Goal: Task Accomplishment & Management: Use online tool/utility

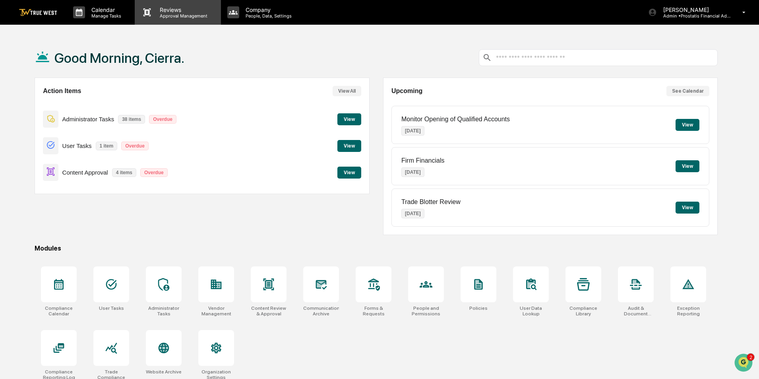
click at [186, 13] on p "Approval Management" at bounding box center [182, 16] width 58 height 6
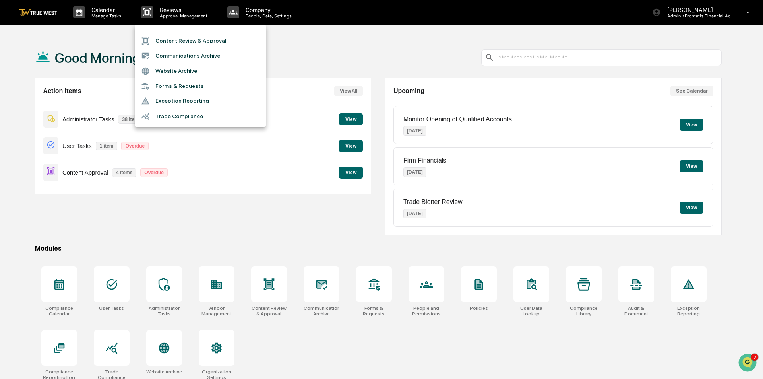
click at [182, 42] on li "Content Review & Approval" at bounding box center [200, 40] width 131 height 15
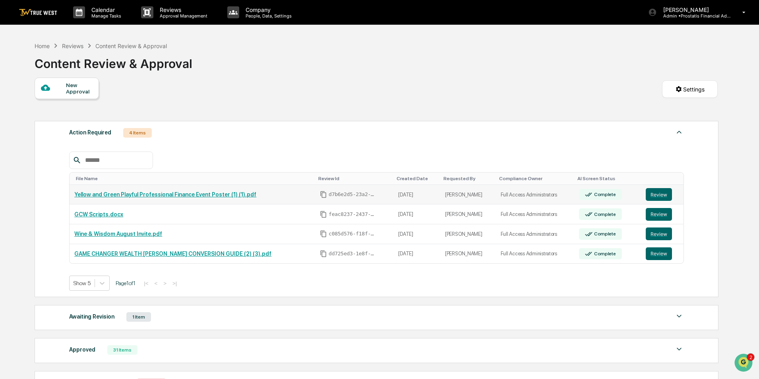
click at [116, 196] on link "Yellow and Green Playful Professional Finance Event Poster (1) (1).pdf" at bounding box center [165, 194] width 182 height 6
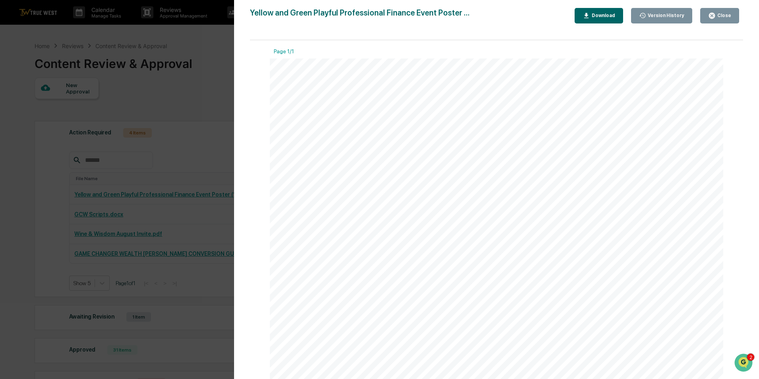
click at [730, 14] on div "Close" at bounding box center [723, 16] width 15 height 6
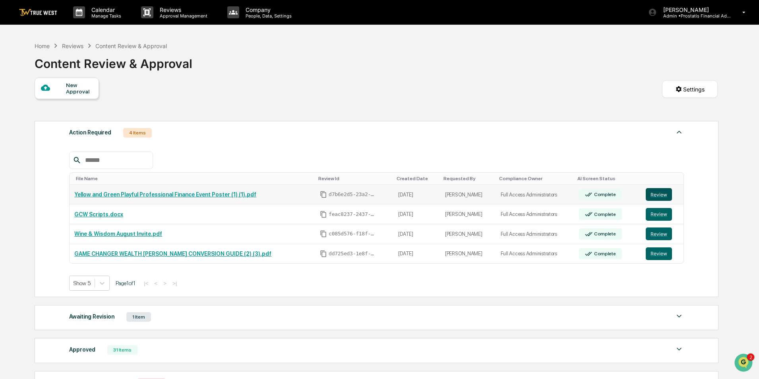
click at [657, 195] on button "Review" at bounding box center [659, 194] width 26 height 13
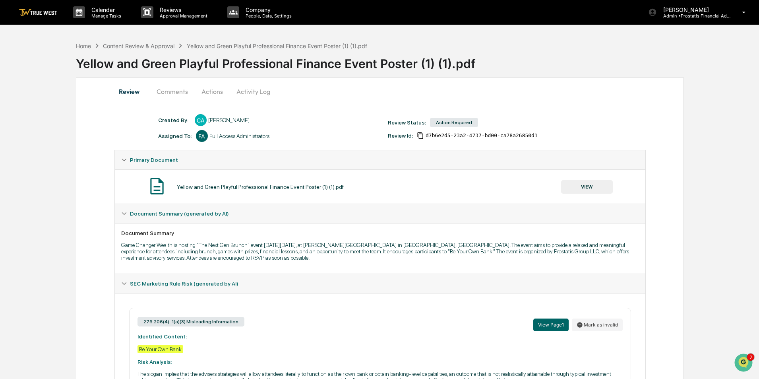
click at [211, 90] on button "Actions" at bounding box center [212, 91] width 36 height 19
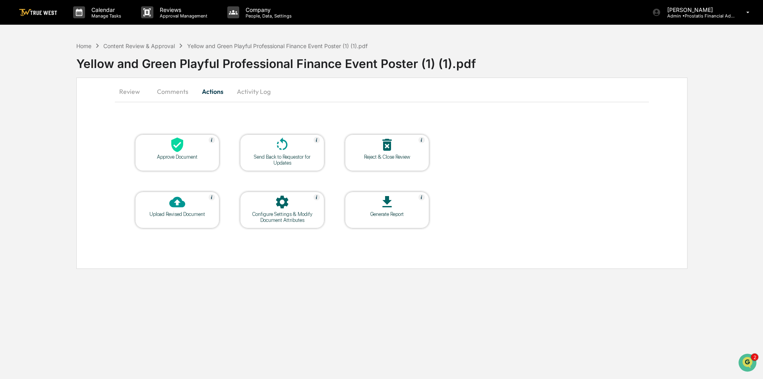
click at [165, 218] on div "Upload Revised Document" at bounding box center [177, 210] width 84 height 37
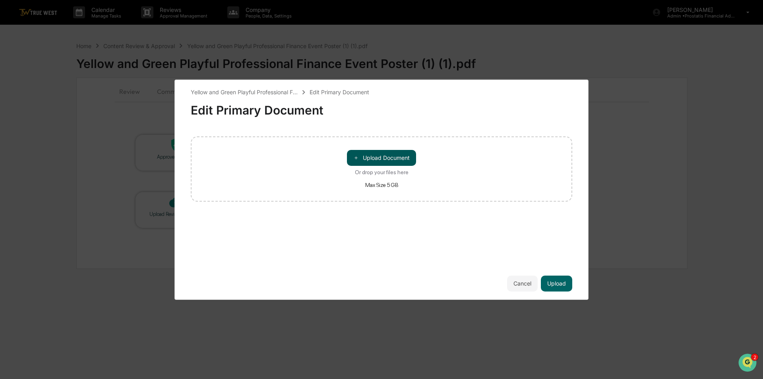
click at [385, 157] on button "＋ Upload Document" at bounding box center [381, 158] width 69 height 16
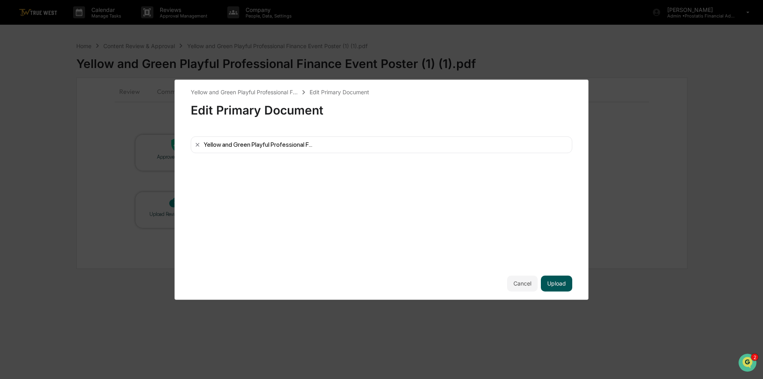
click at [557, 279] on button "Upload" at bounding box center [556, 283] width 31 height 16
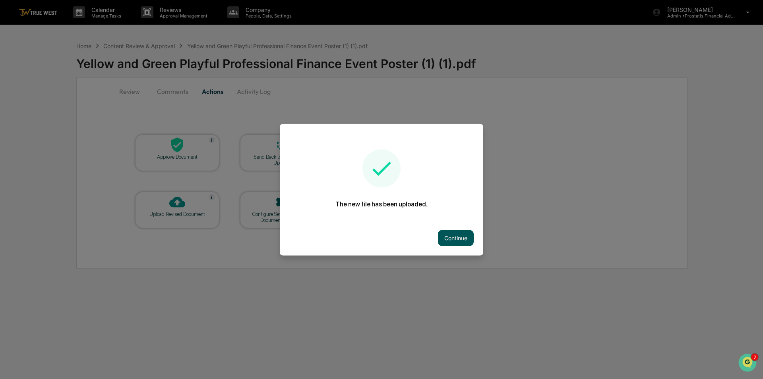
click at [462, 235] on button "Continue" at bounding box center [456, 238] width 36 height 16
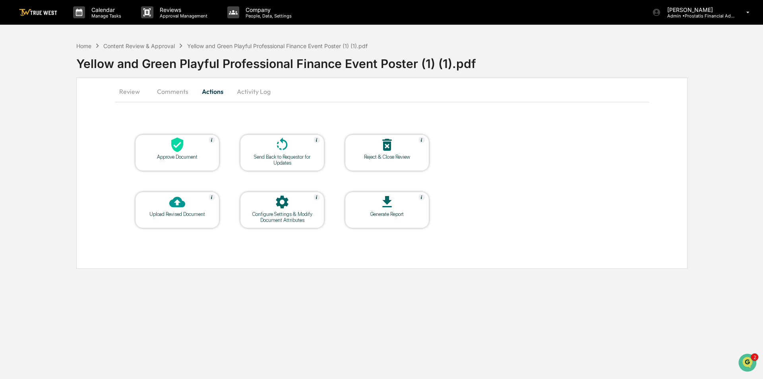
click at [132, 89] on button "Review" at bounding box center [133, 91] width 36 height 19
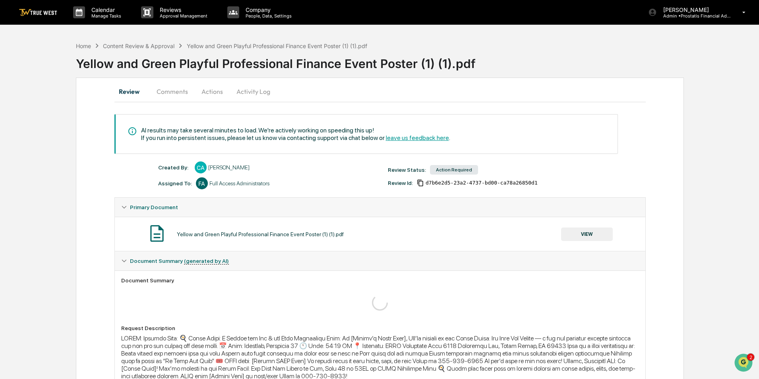
scroll to position [135, 0]
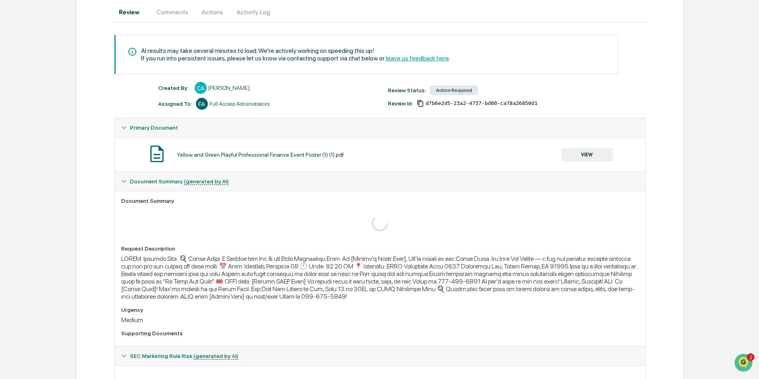
click at [588, 154] on button "VIEW" at bounding box center [587, 155] width 52 height 14
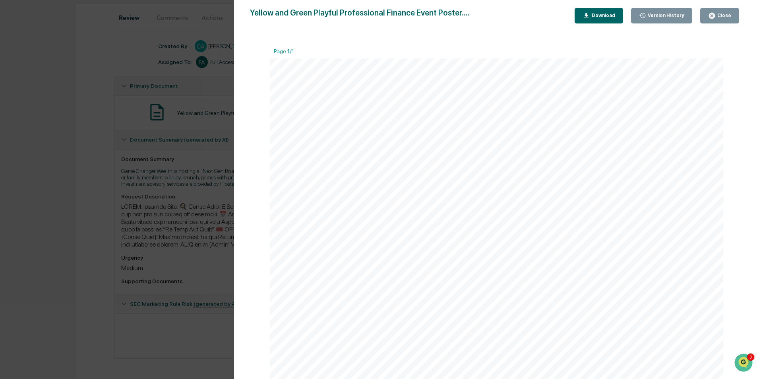
scroll to position [284, 0]
click at [729, 15] on div "Close" at bounding box center [723, 16] width 15 height 6
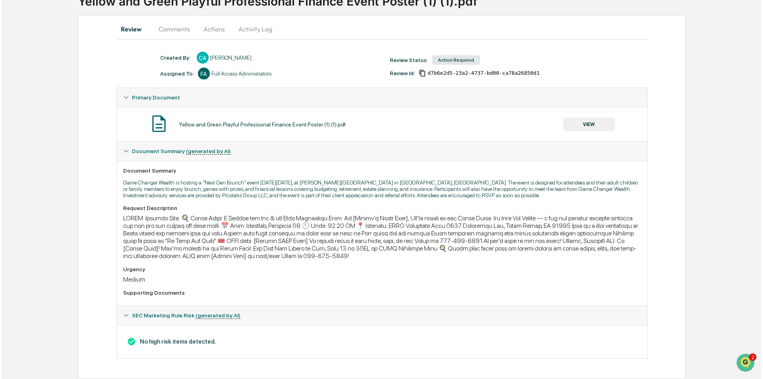
scroll to position [0, 0]
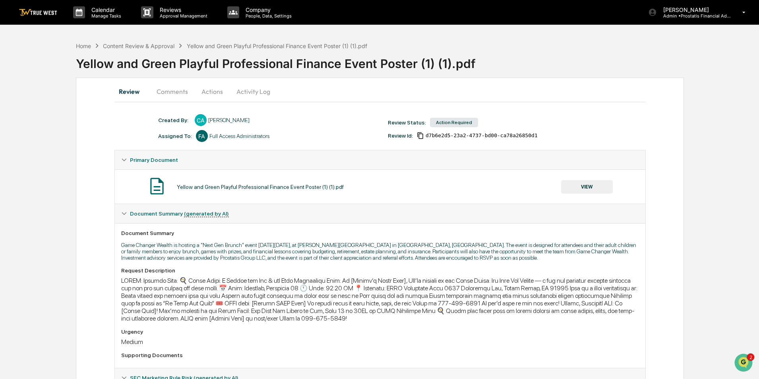
click at [257, 90] on button "Activity Log" at bounding box center [253, 91] width 46 height 19
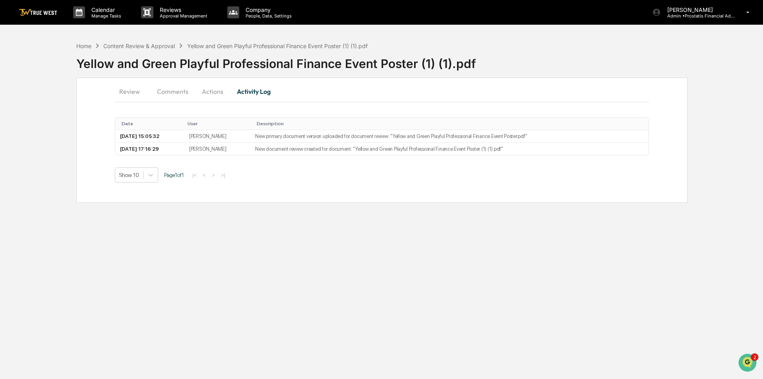
click at [213, 90] on button "Actions" at bounding box center [213, 91] width 36 height 19
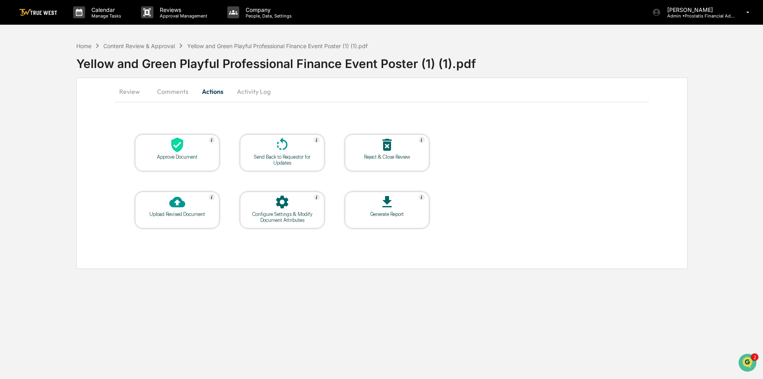
click at [183, 151] on icon at bounding box center [177, 145] width 16 height 16
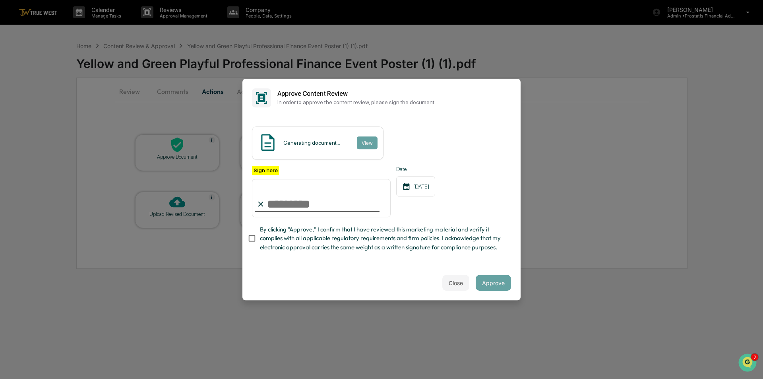
click at [369, 142] on button "View" at bounding box center [367, 142] width 21 height 13
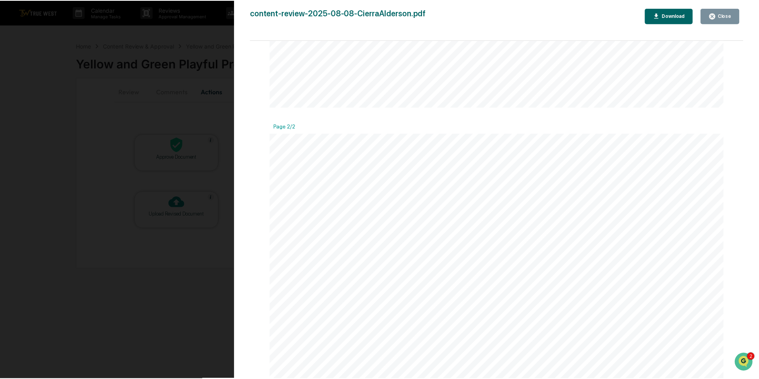
scroll to position [959, 0]
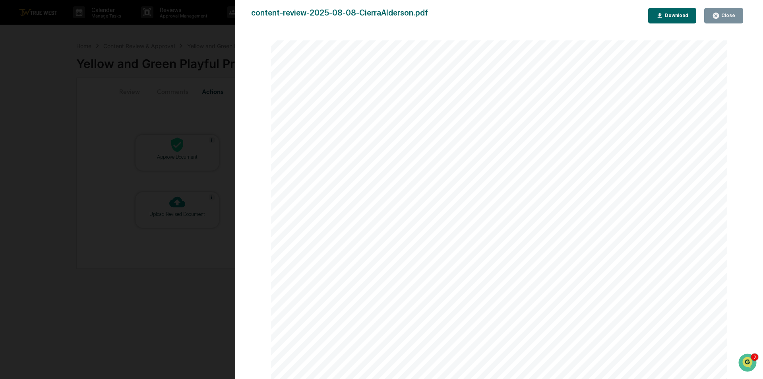
click at [728, 17] on div "Close" at bounding box center [727, 16] width 15 height 6
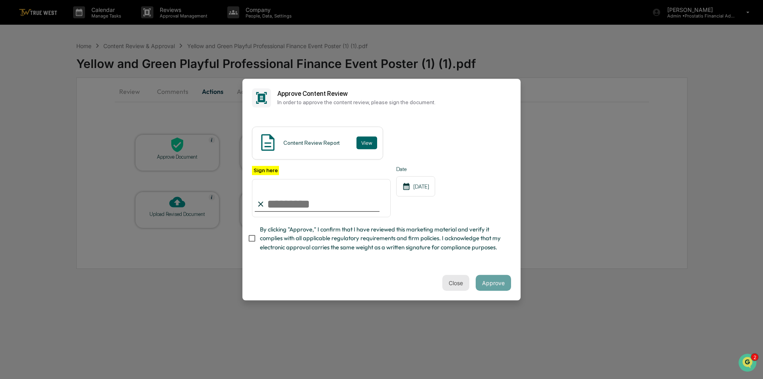
click at [460, 283] on button "Close" at bounding box center [455, 283] width 27 height 16
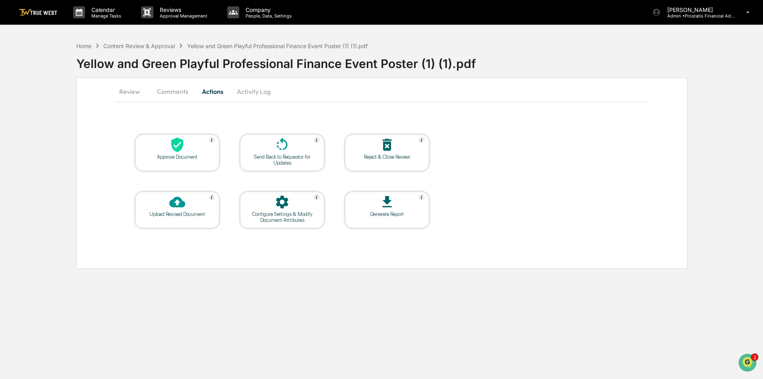
click at [252, 91] on button "Activity Log" at bounding box center [253, 91] width 46 height 19
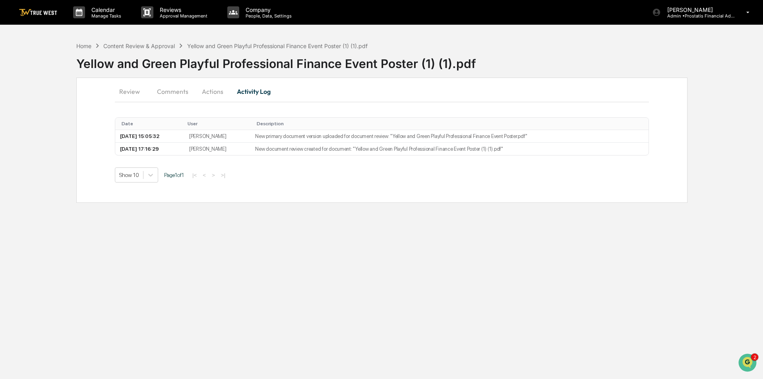
click at [122, 89] on button "Review" at bounding box center [133, 91] width 36 height 19
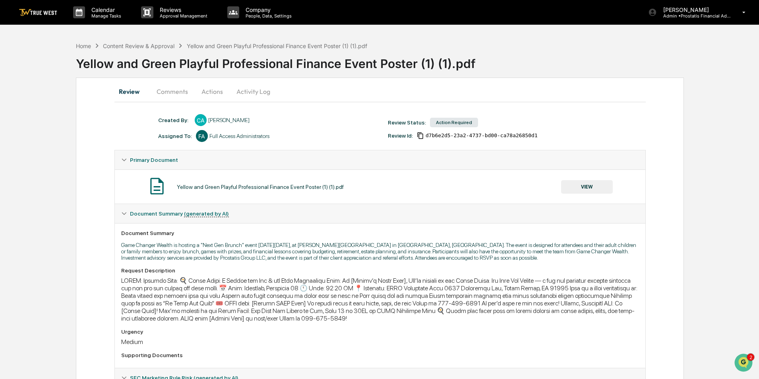
scroll to position [66, 0]
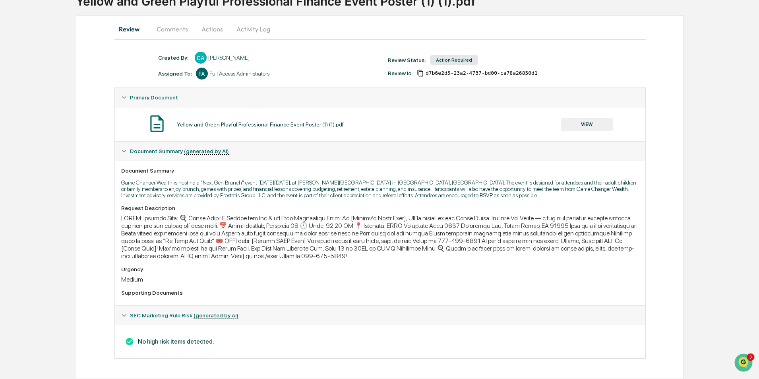
drag, startPoint x: 234, startPoint y: 344, endPoint x: 211, endPoint y: 350, distance: 24.7
click at [104, 313] on div "Review Comments Actions Activity Log Created By: ‎ ‎ CA Cierra Alderson Assigne…" at bounding box center [380, 197] width 608 height 364
click at [276, 363] on div "Created By: ‎ ‎ CA Cierra Alderson Assigned To: FA Full Access Administrators R…" at bounding box center [379, 213] width 531 height 323
drag, startPoint x: 234, startPoint y: 343, endPoint x: 233, endPoint y: 348, distance: 4.7
click at [233, 305] on div "No high risk items detected." at bounding box center [380, 233] width 530 height 145
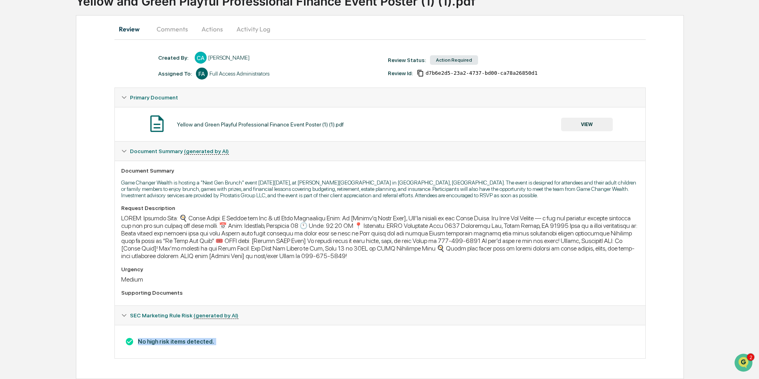
click at [122, 154] on icon at bounding box center [124, 151] width 6 height 6
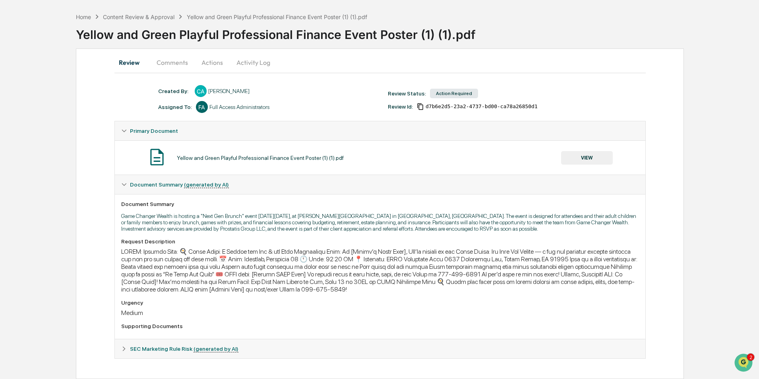
scroll to position [32, 0]
click at [124, 186] on icon at bounding box center [124, 184] width 5 height 3
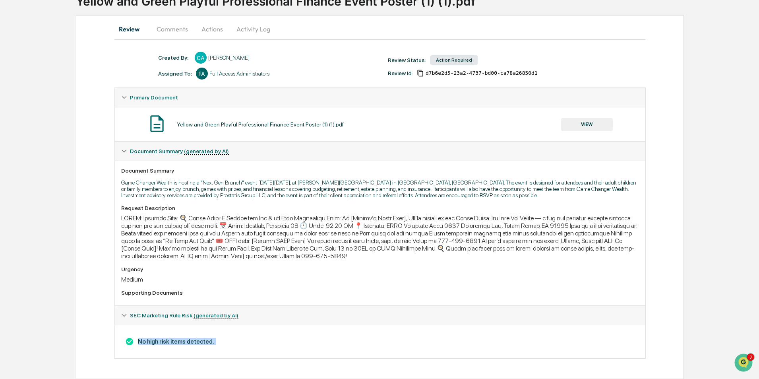
scroll to position [66, 0]
drag, startPoint x: 117, startPoint y: 315, endPoint x: 216, endPoint y: 347, distance: 104.0
click at [216, 347] on div "SEC Marketing Rule Risk (generated by AI) No high risk items detected." at bounding box center [379, 331] width 531 height 53
copy h3 "No high risk items detected."
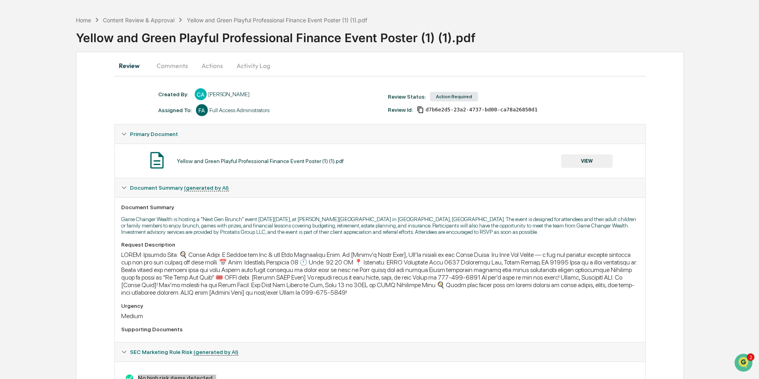
scroll to position [0, 0]
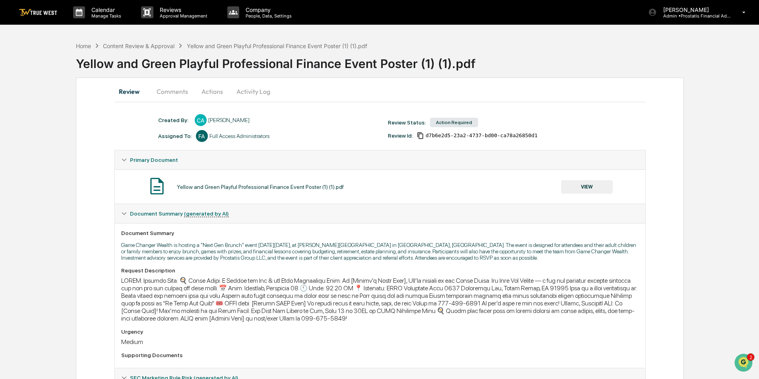
click at [252, 94] on button "Activity Log" at bounding box center [253, 91] width 46 height 19
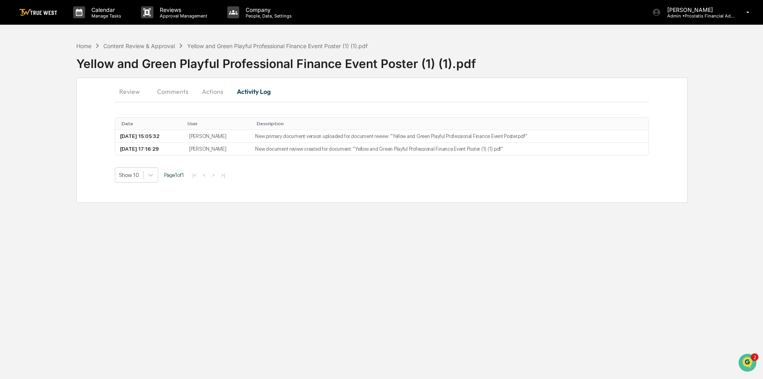
click at [215, 93] on button "Actions" at bounding box center [213, 91] width 36 height 19
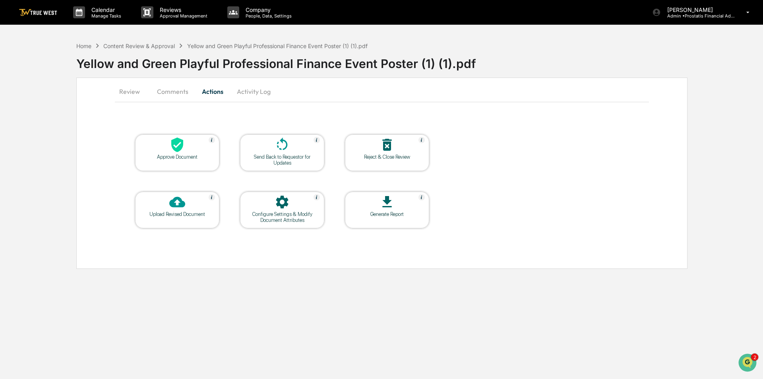
click at [177, 148] on icon at bounding box center [177, 144] width 12 height 15
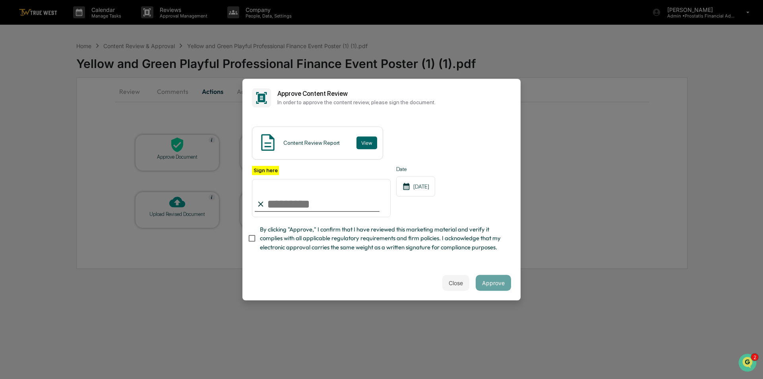
click at [319, 211] on div at bounding box center [317, 211] width 125 height 1
click at [314, 207] on input "Sign here" at bounding box center [321, 198] width 139 height 38
type input "**********"
click at [480, 281] on button "Approve" at bounding box center [493, 283] width 35 height 16
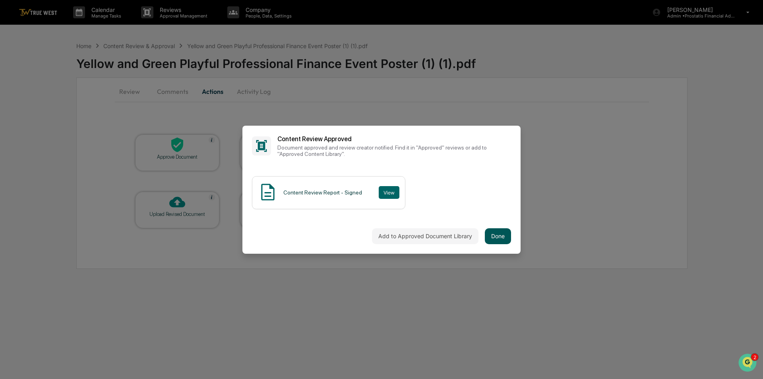
click at [501, 235] on button "Done" at bounding box center [498, 236] width 26 height 16
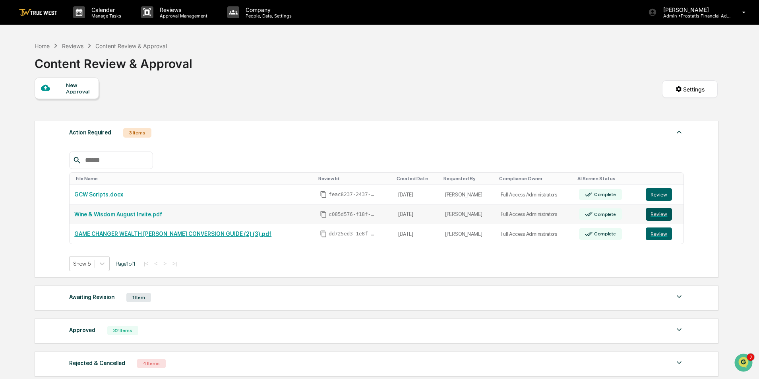
click at [656, 214] on button "Review" at bounding box center [659, 214] width 26 height 13
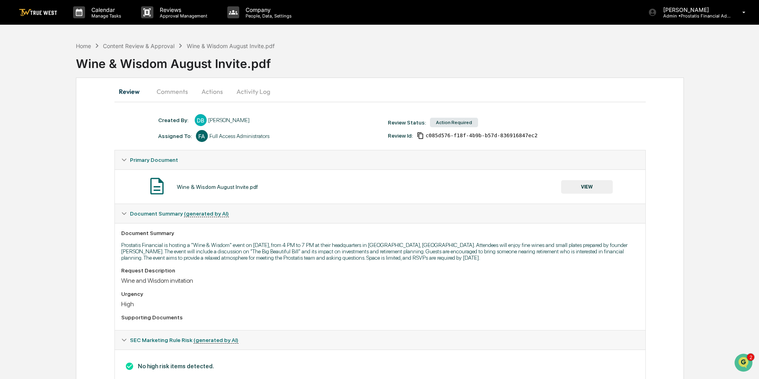
click at [259, 89] on button "Activity Log" at bounding box center [253, 91] width 46 height 19
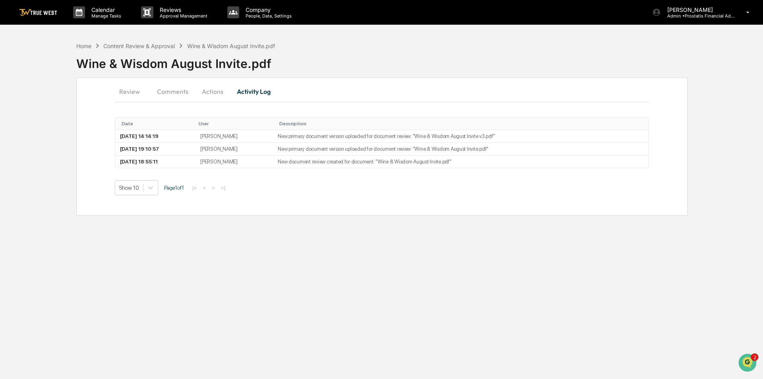
click at [209, 92] on button "Actions" at bounding box center [213, 91] width 36 height 19
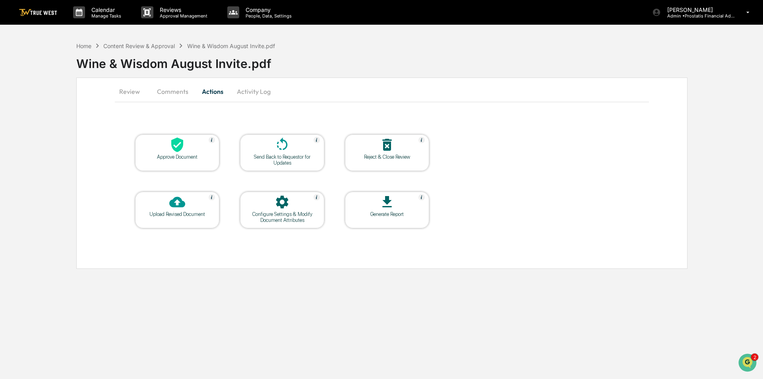
click at [176, 149] on icon at bounding box center [177, 144] width 12 height 15
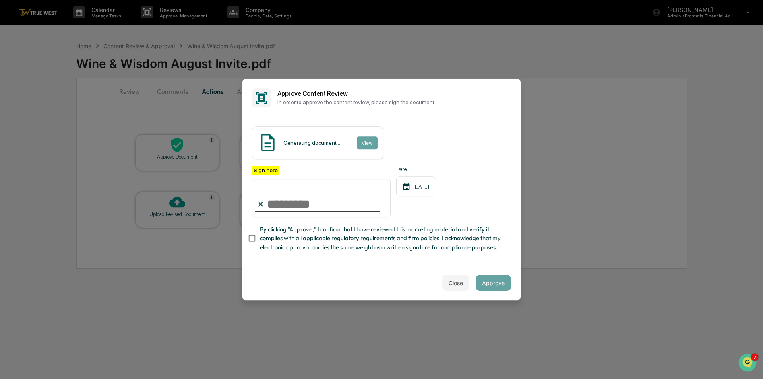
click at [284, 208] on input "Sign here" at bounding box center [321, 198] width 139 height 38
type input "**********"
click at [286, 242] on span "By clicking "Approve," I confirm that I have reviewed this marketing material a…" at bounding box center [382, 238] width 245 height 27
click at [360, 140] on button "View" at bounding box center [366, 142] width 21 height 13
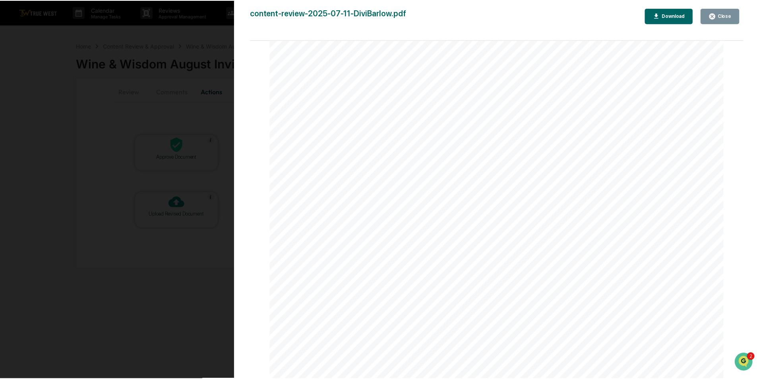
scroll to position [941, 0]
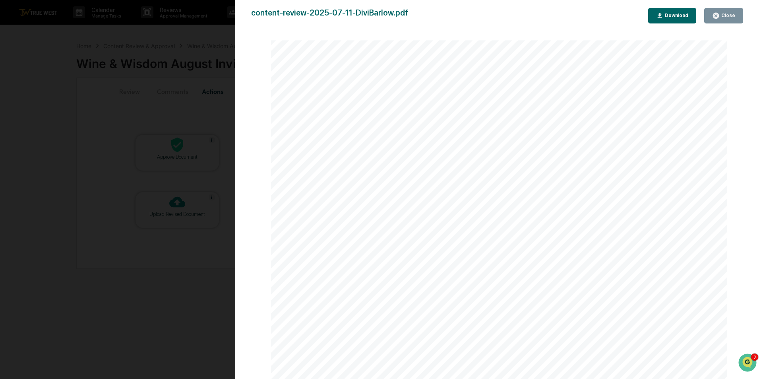
click at [721, 15] on div "Close" at bounding box center [727, 16] width 15 height 6
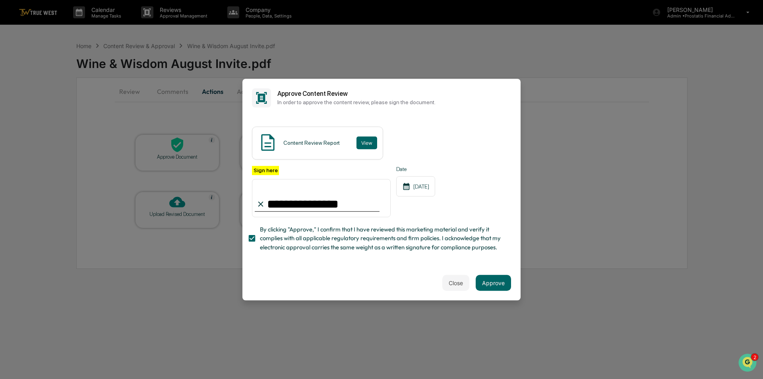
click at [725, 17] on div "Version History 08/11/2025, 03:07 PM Cierra Alderson content-review-2025-07-11-…" at bounding box center [381, 189] width 763 height 379
click at [491, 284] on div "Version History 08/11/2025, 03:07 PM Cierra Alderson content-review-2025-07-11-…" at bounding box center [381, 189] width 763 height 379
click at [502, 283] on button "Approve" at bounding box center [493, 283] width 35 height 16
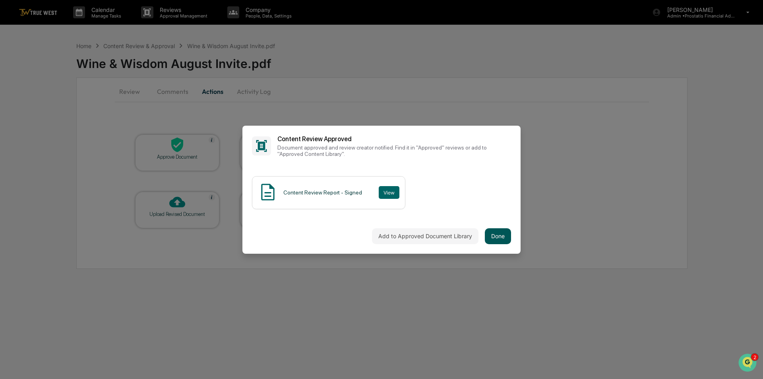
click at [493, 234] on button "Done" at bounding box center [498, 236] width 26 height 16
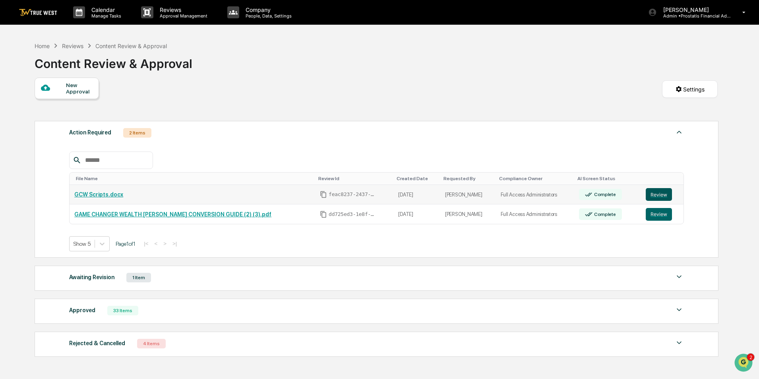
click at [658, 194] on button "Review" at bounding box center [659, 194] width 26 height 13
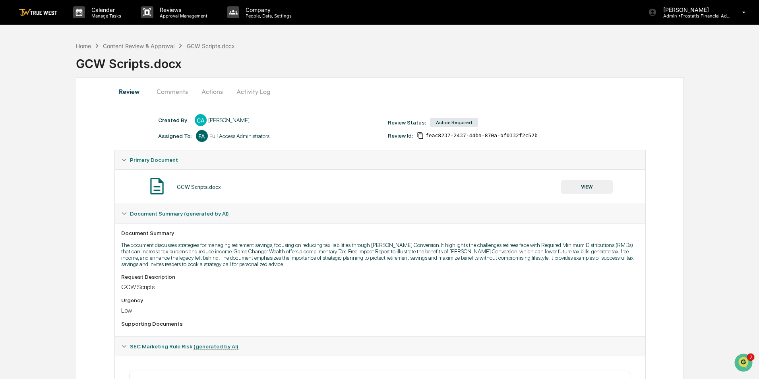
click at [212, 88] on button "Actions" at bounding box center [212, 91] width 36 height 19
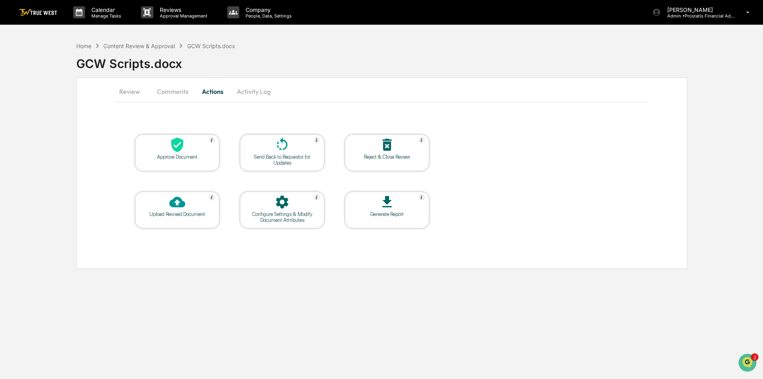
click at [257, 89] on button "Activity Log" at bounding box center [253, 91] width 46 height 19
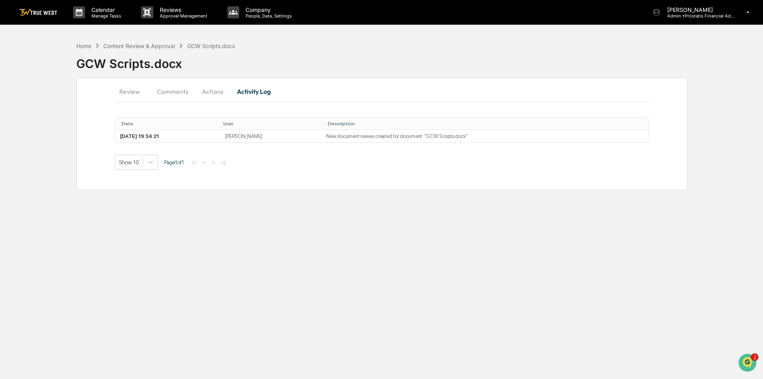
click at [208, 89] on button "Actions" at bounding box center [213, 91] width 36 height 19
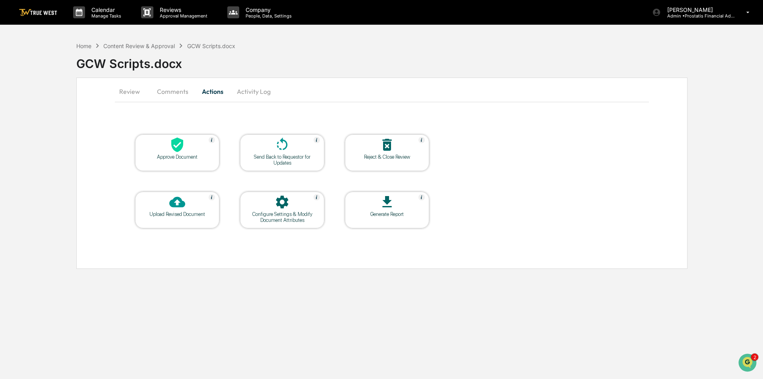
click at [173, 90] on button "Comments" at bounding box center [173, 91] width 44 height 19
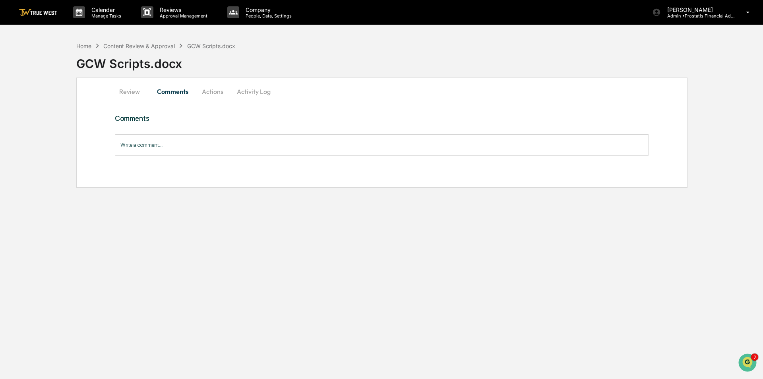
click at [162, 141] on input "Write a comment..." at bounding box center [382, 144] width 534 height 21
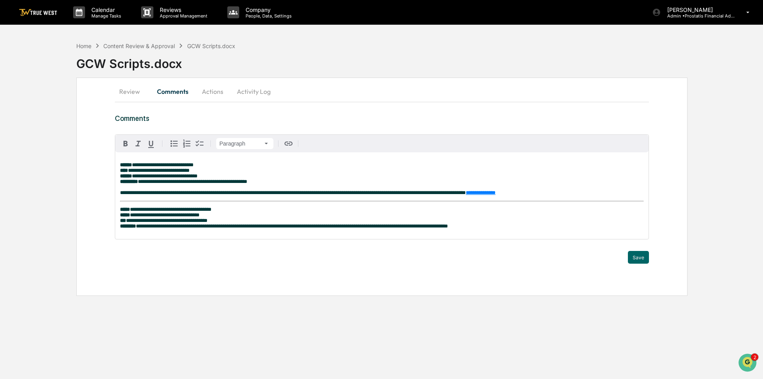
click at [120, 166] on div "**********" at bounding box center [381, 195] width 533 height 87
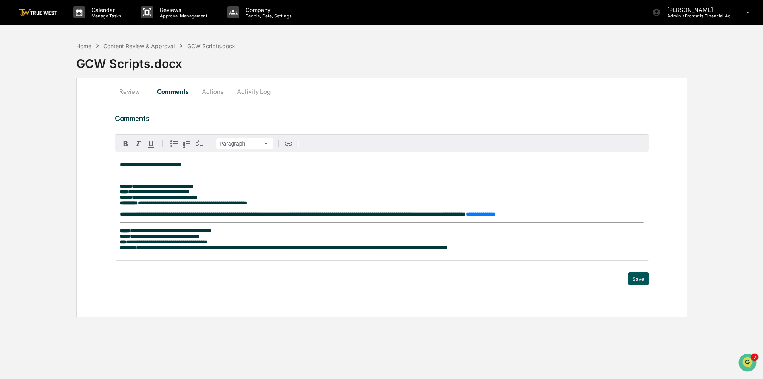
click at [635, 285] on button "Save" at bounding box center [638, 278] width 21 height 13
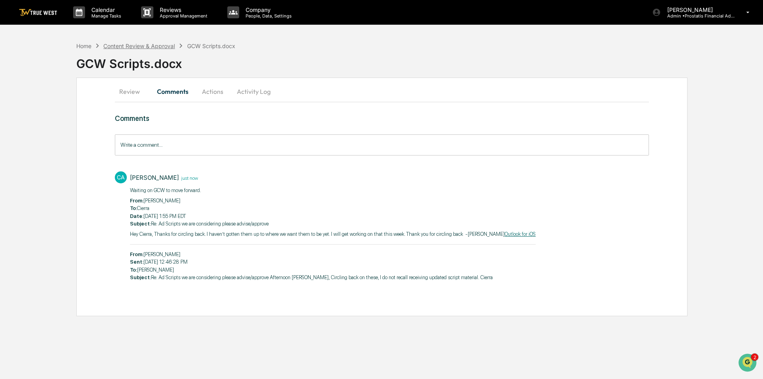
click at [145, 46] on div "Content Review & Approval" at bounding box center [139, 46] width 72 height 7
